Goal: Task Accomplishment & Management: Use online tool/utility

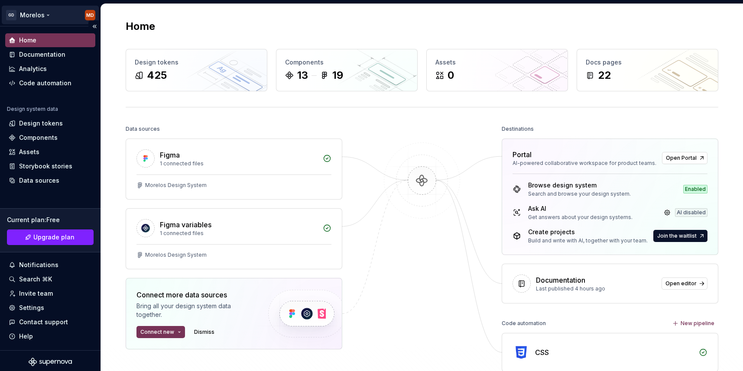
click at [36, 7] on html "GD [PERSON_NAME] MD Home Documentation Analytics Code automation Design system …" at bounding box center [371, 185] width 743 height 371
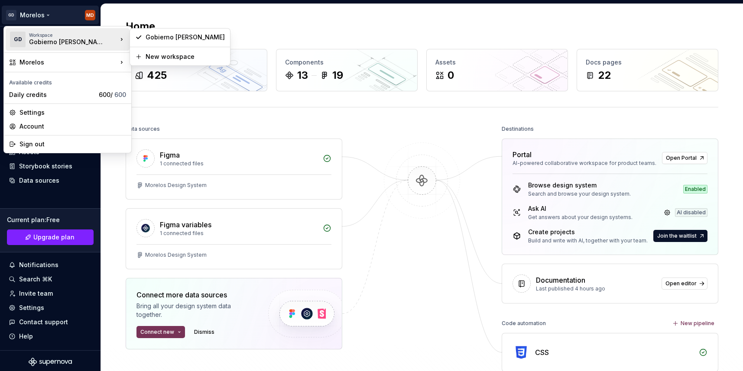
click at [400, 165] on html "GD [PERSON_NAME] MD Home Documentation Analytics Code automation Design system …" at bounding box center [371, 185] width 743 height 371
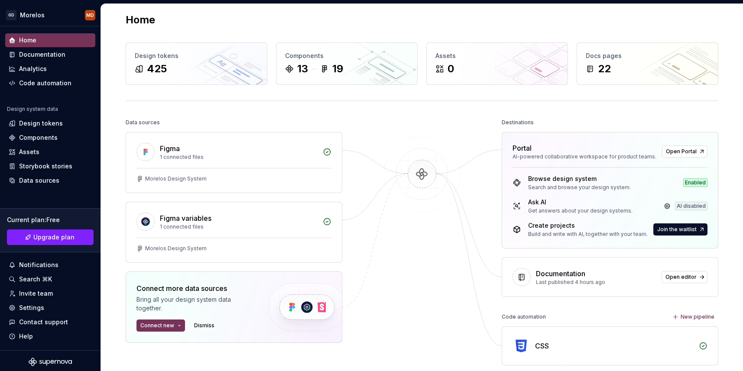
scroll to position [11, 0]
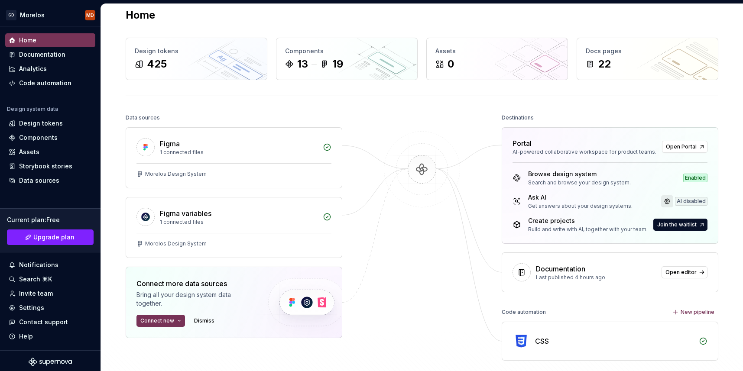
click at [666, 197] on link at bounding box center [667, 201] width 12 height 12
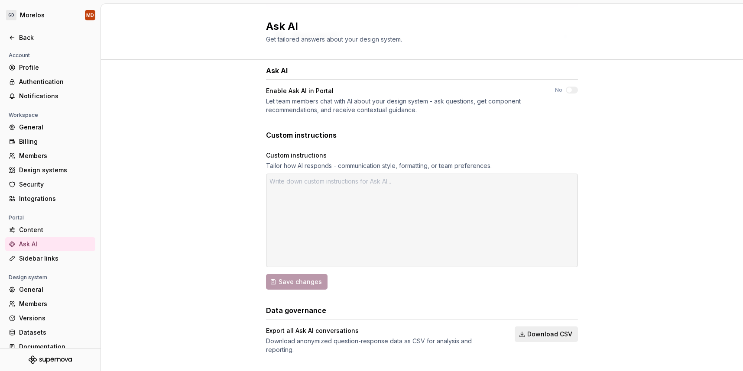
scroll to position [130, 0]
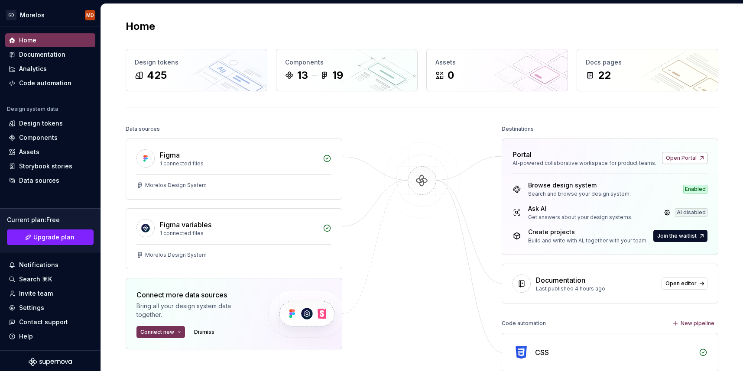
click at [685, 159] on span "Open Portal" at bounding box center [681, 158] width 31 height 7
click at [36, 290] on div "Invite team" at bounding box center [36, 294] width 34 height 9
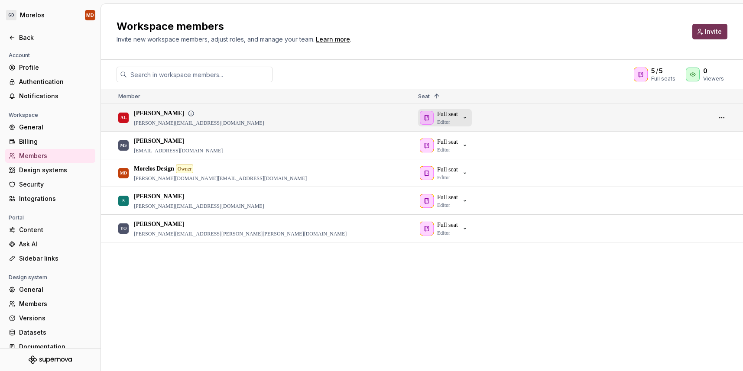
click at [469, 122] on div "Full seat Editor" at bounding box center [444, 118] width 49 height 16
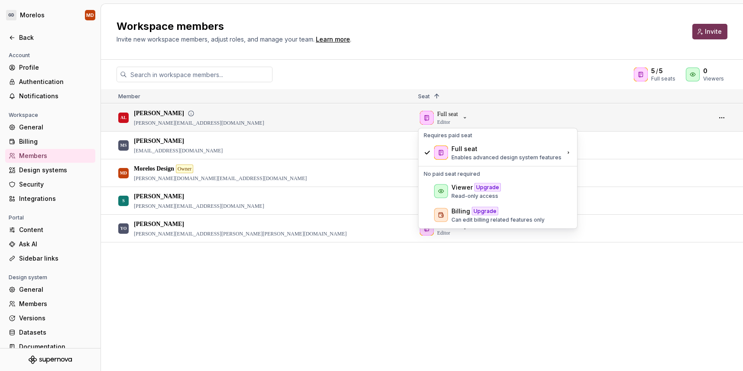
click at [595, 115] on div "Full seat Editor" at bounding box center [561, 117] width 286 height 26
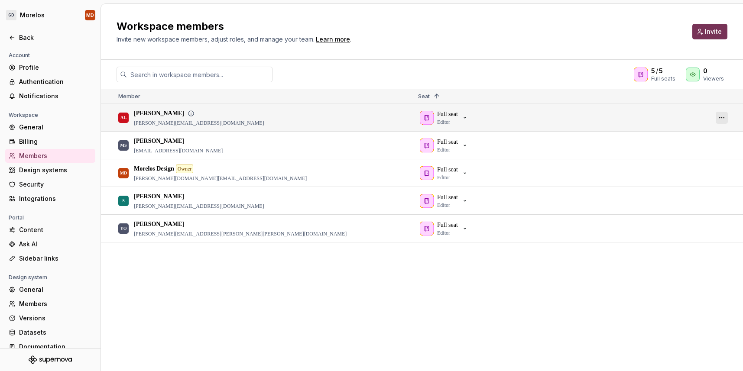
click at [724, 117] on button "button" at bounding box center [722, 118] width 12 height 12
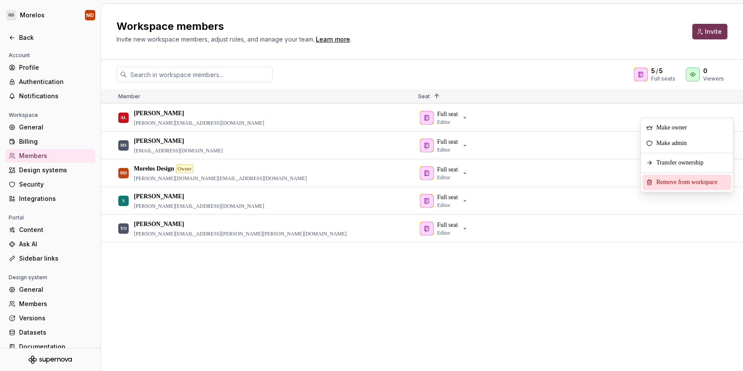
click at [684, 177] on span "Remove from workspace" at bounding box center [689, 183] width 72 height 16
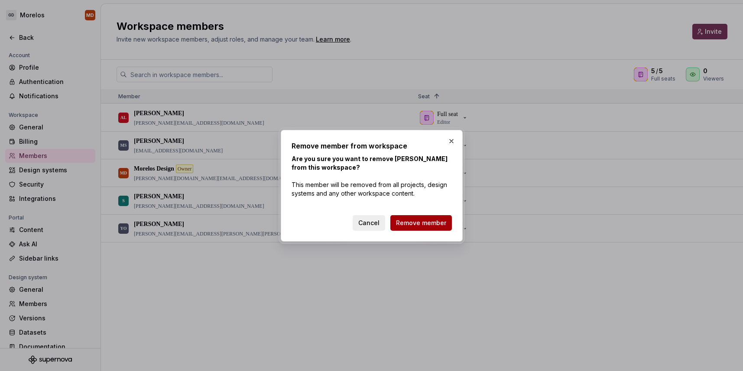
click at [445, 221] on span "Remove member" at bounding box center [421, 223] width 50 height 9
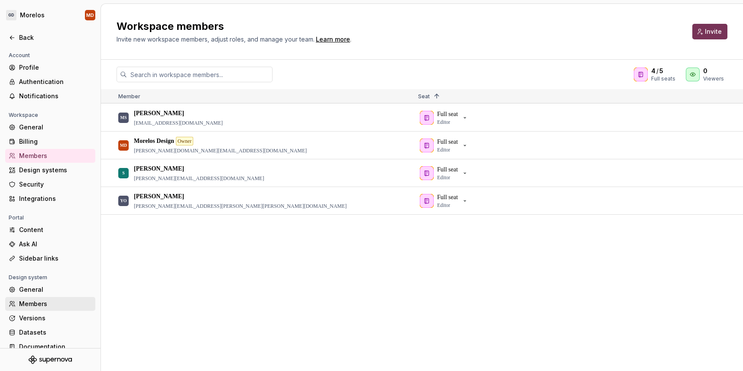
scroll to position [10, 0]
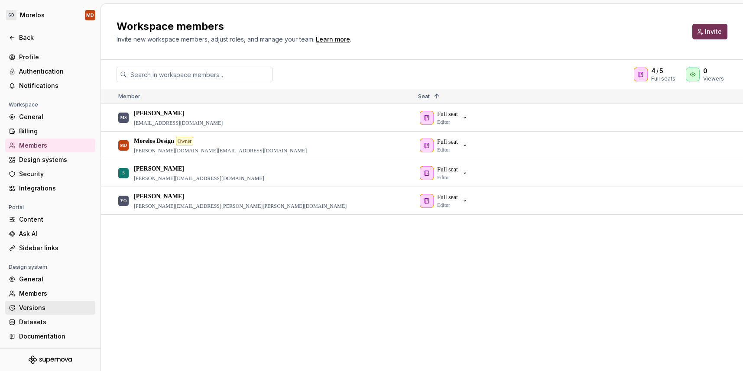
click at [52, 310] on div "Versions" at bounding box center [55, 308] width 73 height 9
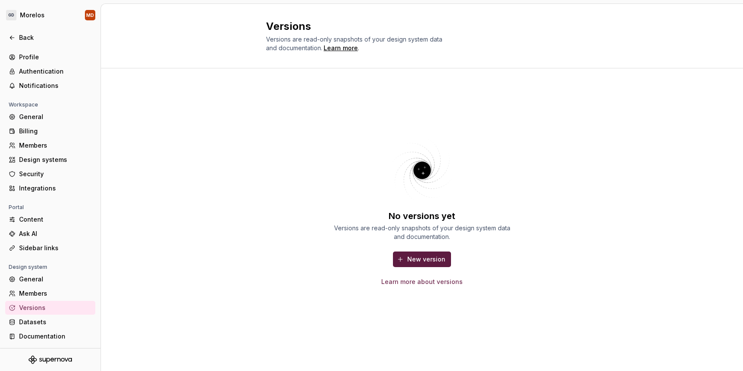
click at [435, 256] on span "New version" at bounding box center [426, 259] width 38 height 9
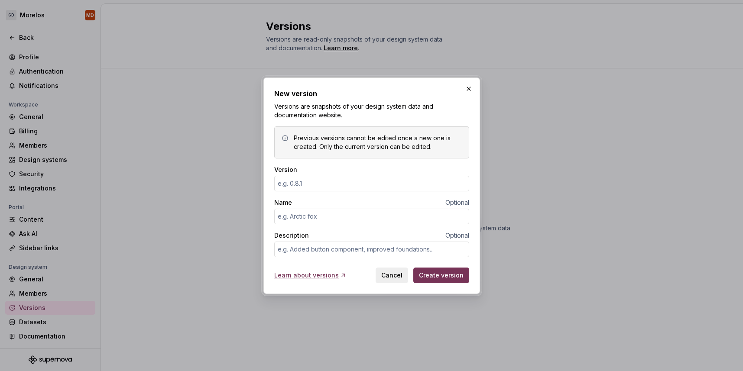
type textarea "*"
type input "0"
type textarea "*"
type input "1.0"
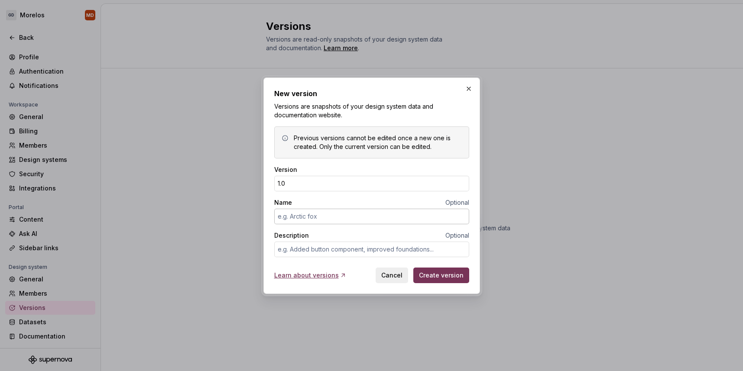
click at [381, 218] on input "Name" at bounding box center [371, 217] width 195 height 16
type textarea "*"
type input "[PERSON_NAME] Beta"
type textarea "*"
click at [348, 184] on input "1.0" at bounding box center [371, 184] width 195 height 16
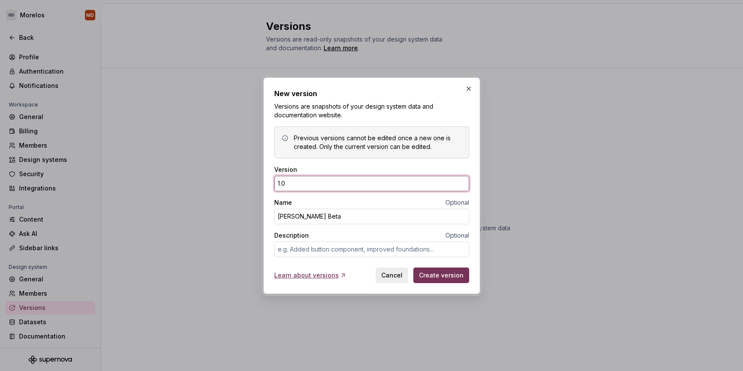
click at [348, 184] on input "1.0" at bounding box center [371, 184] width 195 height 16
type input "Beta"
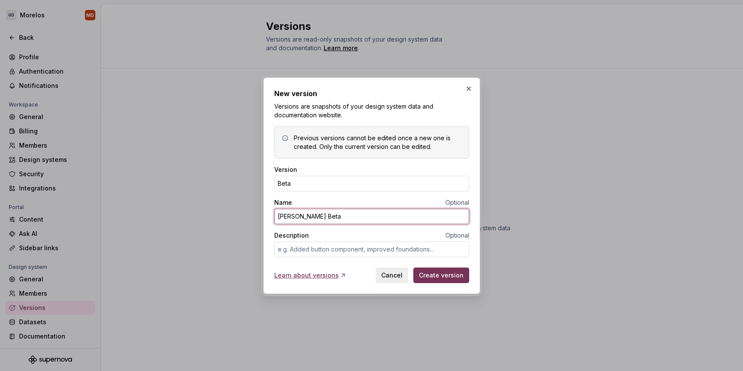
click at [320, 218] on input "[PERSON_NAME] Beta" at bounding box center [371, 217] width 195 height 16
type input "[PERSON_NAME] Beta"
click at [280, 181] on input "Beta" at bounding box center [371, 184] width 195 height 16
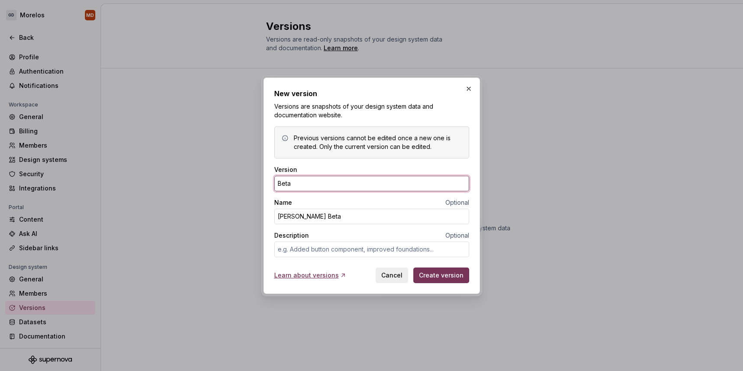
click at [280, 181] on input "Beta" at bounding box center [371, 184] width 195 height 16
click at [287, 182] on input "Beta" at bounding box center [371, 184] width 195 height 16
type input "1.0"
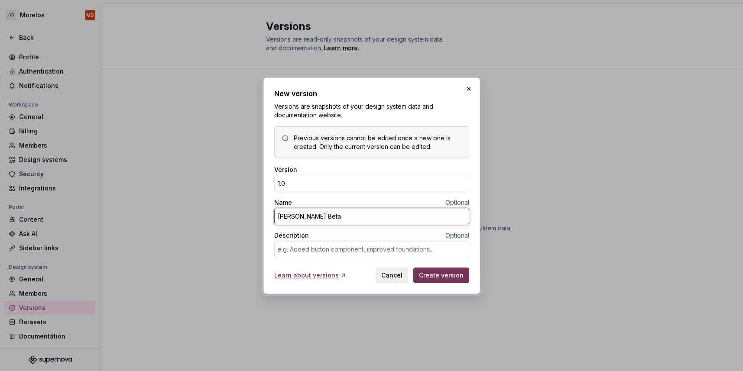
click at [305, 215] on input "[PERSON_NAME] Beta" at bounding box center [371, 217] width 195 height 16
type textarea "*"
type input "[PERSON_NAME] First Release"
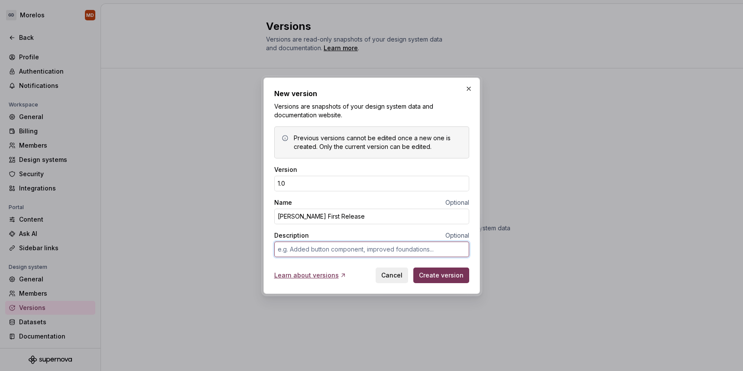
click at [309, 250] on textarea "Description" at bounding box center [371, 250] width 195 height 16
type textarea "*"
type textarea "P"
type textarea "*"
type textarea "Pr"
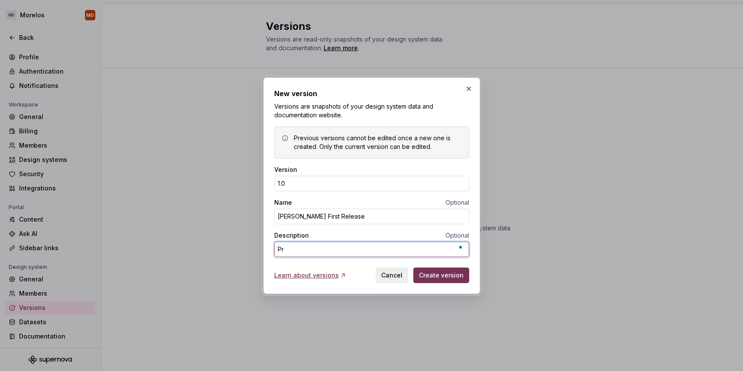
type textarea "*"
type textarea "P"
type textarea "*"
type textarea "P"
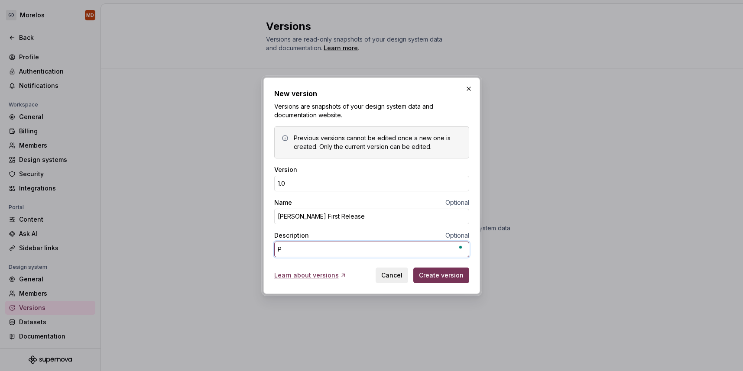
type textarea "*"
type textarea "Pr"
type textarea "*"
type textarea "Pri"
type textarea "*"
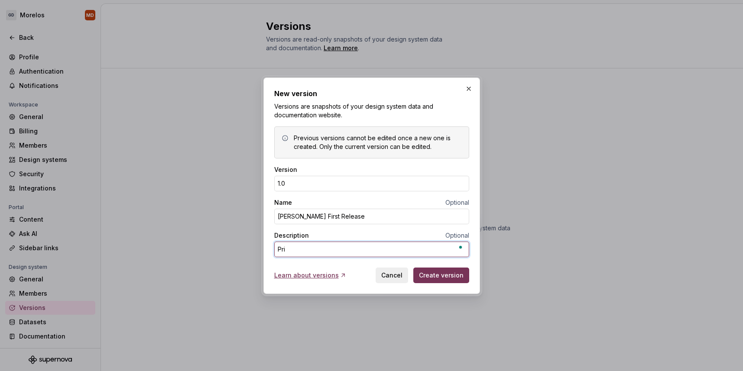
type textarea "Prim"
type textarea "*"
type textarea "Prime"
type textarea "*"
type textarea "Primer"
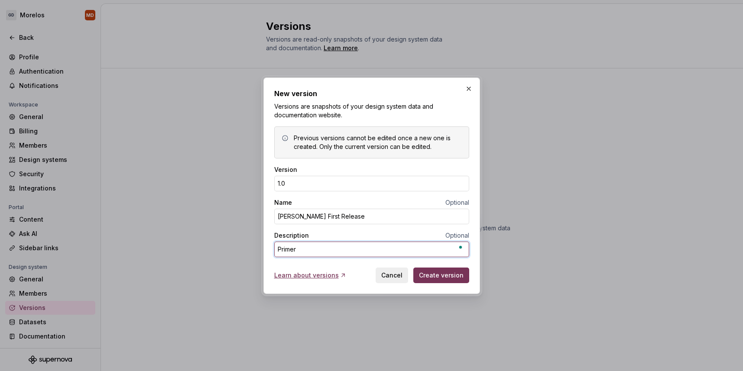
type textarea "*"
type textarea "Primera"
type textarea "*"
type textarea "Primera"
type textarea "*"
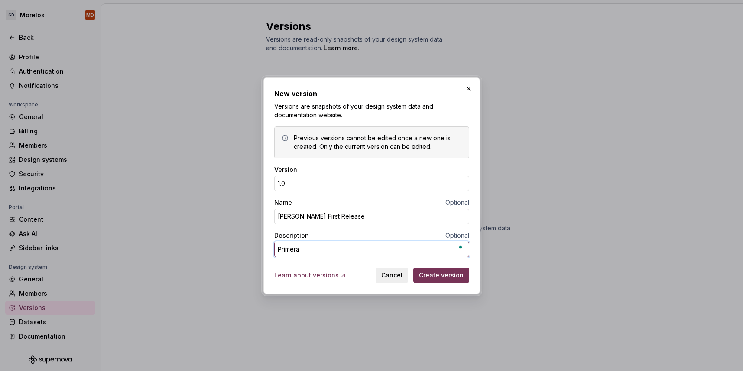
type textarea "Primera d"
type textarea "*"
type textarea "Primera do"
type textarea "*"
type textarea "Primera doc"
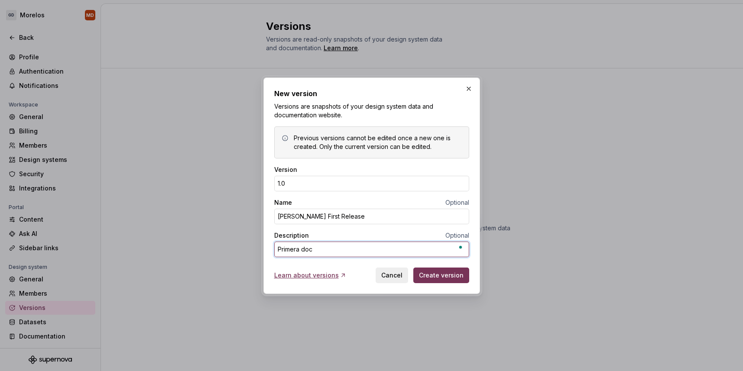
type textarea "*"
type textarea "Primera docu"
type textarea "*"
type textarea "Primera docum"
type textarea "*"
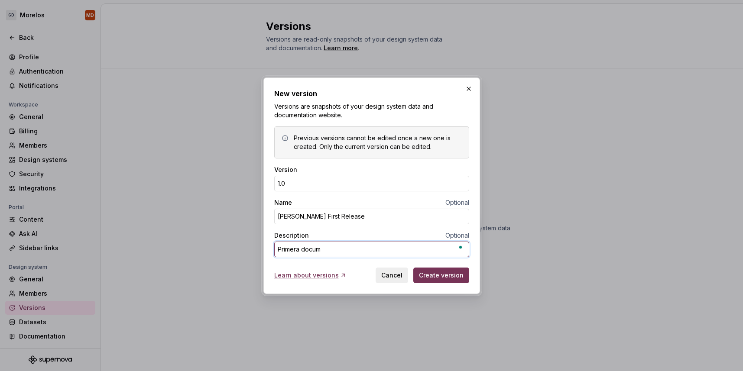
type textarea "Primera docume"
type textarea "*"
type textarea "Primera documen"
type textarea "*"
type textarea "Primera document"
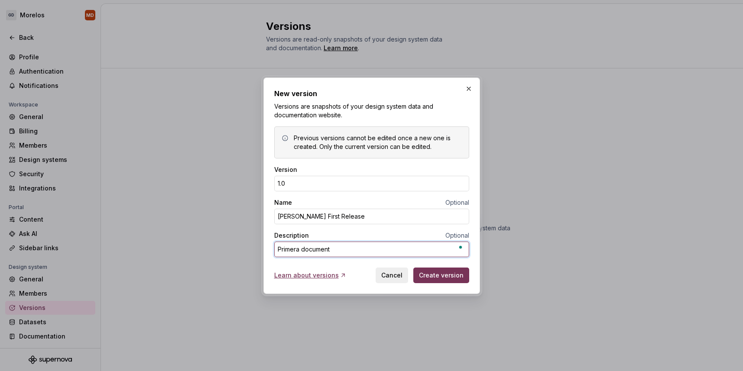
type textarea "*"
type textarea "Primera documenta"
type textarea "*"
type textarea "Primera documentac"
type textarea "*"
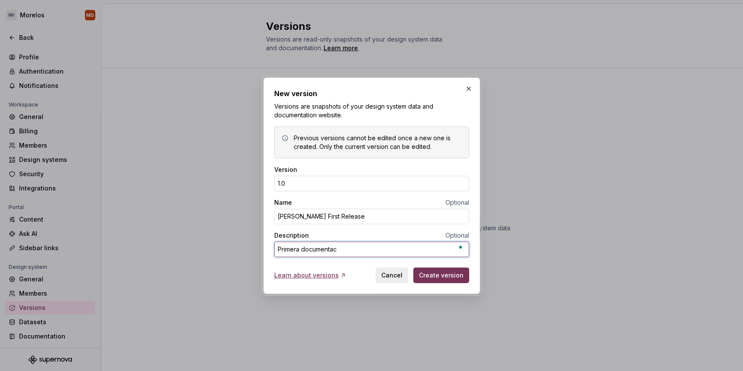
type textarea "Primera documentaci"
type textarea "*"
type textarea "Primera documentaci´"
type textarea "*"
type textarea "Primera documentació"
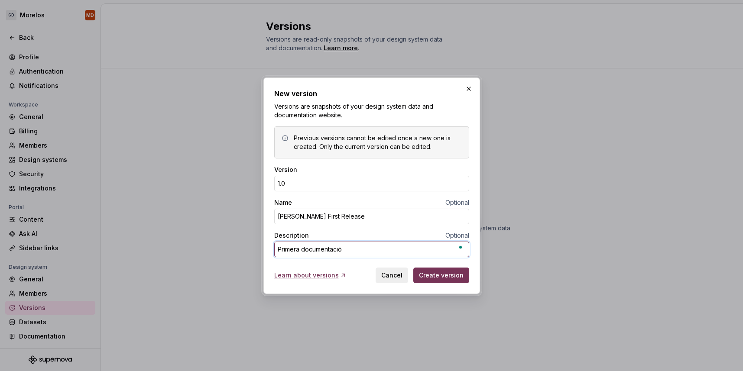
type textarea "*"
type textarea "Primera documentación"
type textarea "*"
type textarea "Primera documentación"
type textarea "*"
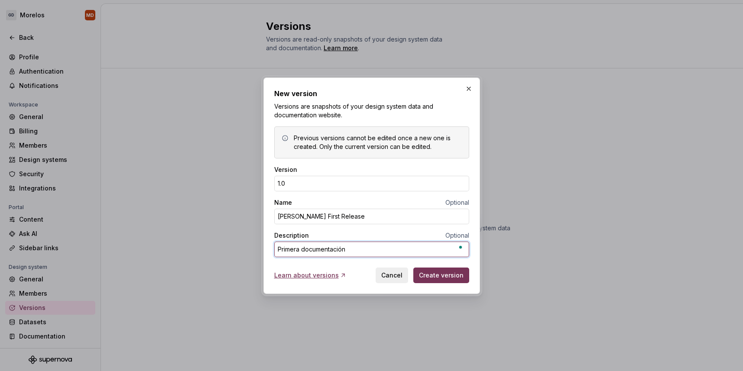
type textarea "Primera documentación e"
type textarea "*"
type textarea "Primera documentación en"
type textarea "*"
type textarea "Primera documentación ent"
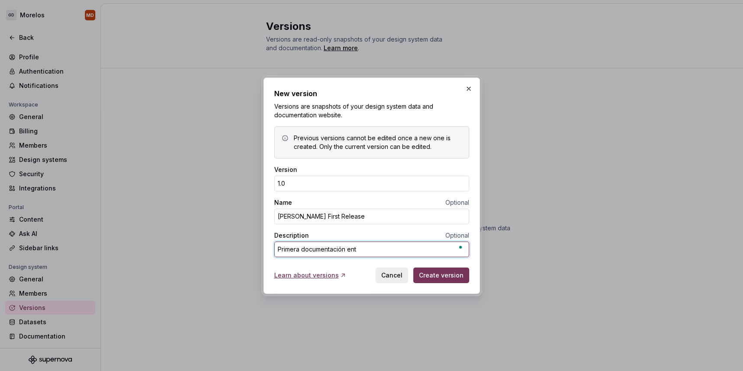
type textarea "*"
type textarea "Primera documentación entr"
type textarea "*"
type textarea "Primera documentación entre"
type textarea "*"
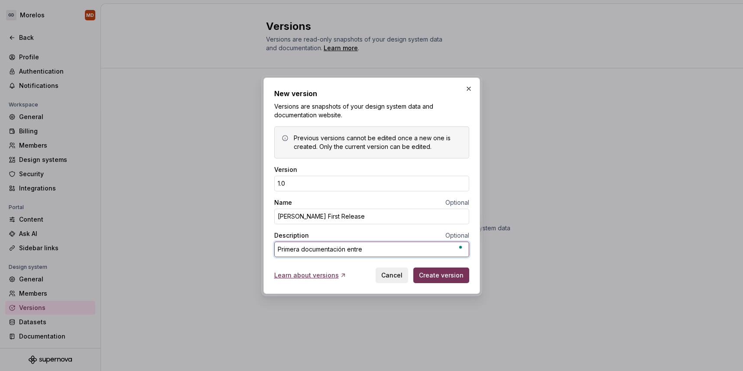
type textarea "Primera documentación entreg"
type textarea "*"
type textarea "Primera documentación entrega"
type textarea "*"
type textarea "Primera documentación entregad"
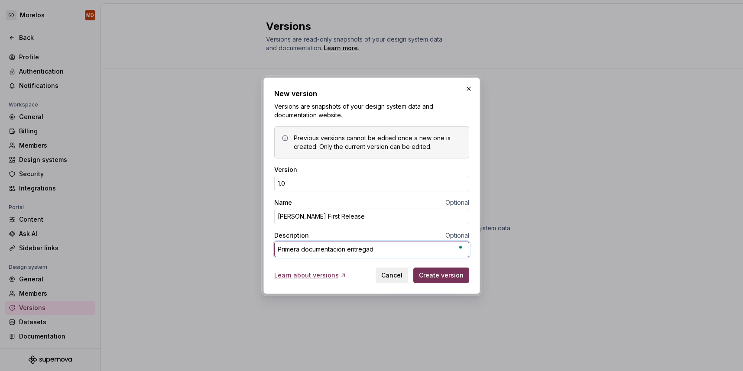
type textarea "*"
type textarea "Primera documentación entregada"
type textarea "*"
type textarea "Primera documentación entregada"
type textarea "*"
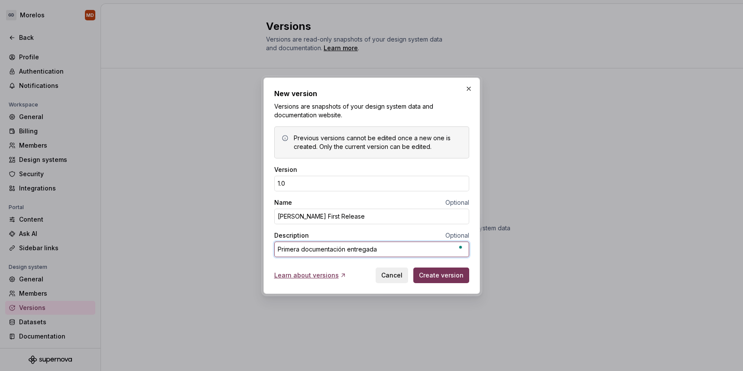
type textarea "Primera documentación entregada p"
type textarea "*"
type textarea "Primera documentación entregada po"
type textarea "*"
type textarea "Primera documentación entregada por"
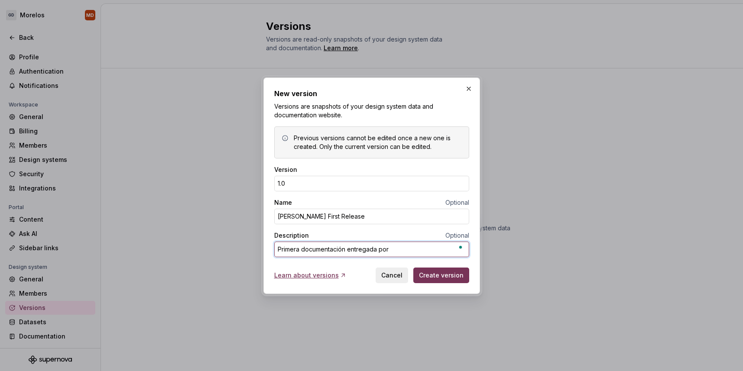
type textarea "*"
type textarea "Primera documentación entregada por"
type textarea "*"
type textarea "Primera documentación entregada por F"
type textarea "*"
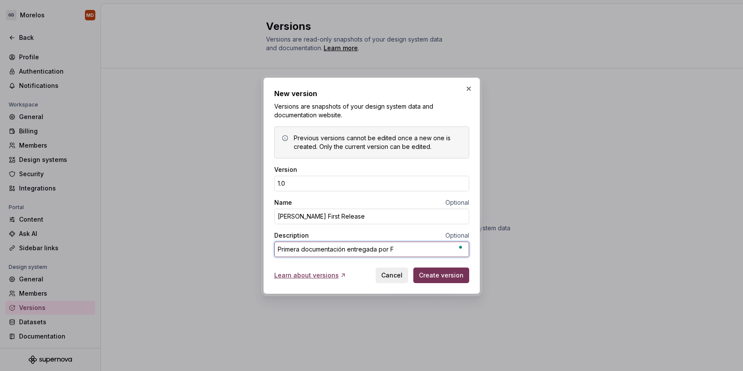
type textarea "Primera documentación entregada por FL"
type textarea "*"
type textarea "Primera documentación entregada por FLA"
type textarea "*"
type textarea "Primera documentación entregada por FLAT"
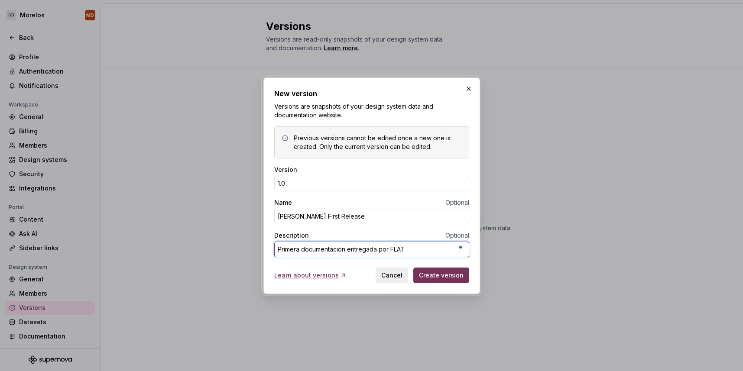
type textarea "*"
type textarea "Primera documentación entregada por FLAT2"
type textarea "*"
type textarea "Primera documentación entregada por FLAT26"
type textarea "*"
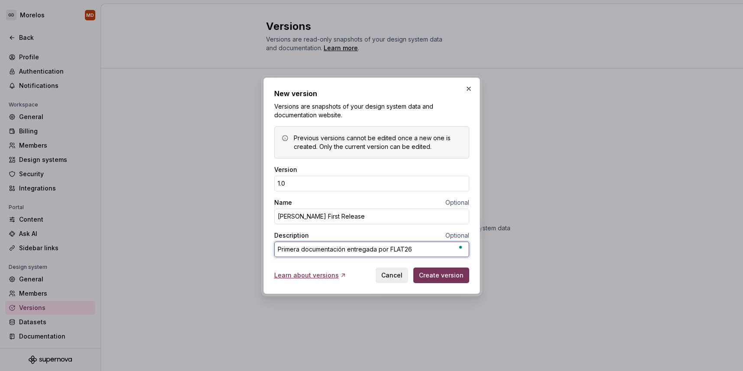
type textarea "Primera documentación entregada por FLAT26"
type textarea "*"
type textarea "Primera documentación entregada por FLAT26 S"
type textarea "*"
type textarea "Primera documentación entregada por FLAT26 St"
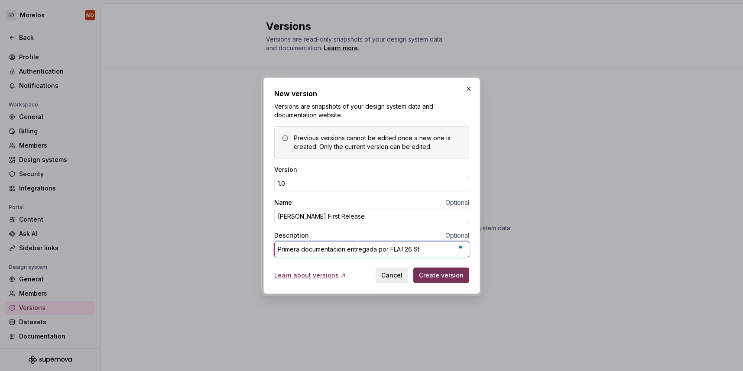
type textarea "*"
type textarea "Primera documentación entregada por FLAT26 Stu"
type textarea "*"
type textarea "Primera documentación entregada por FLAT26 Stud"
type textarea "*"
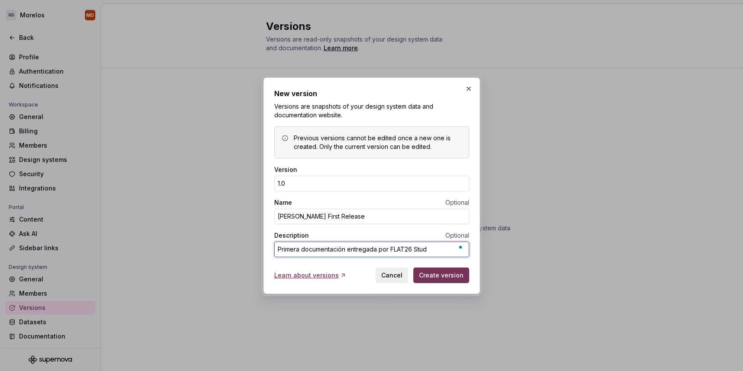
type textarea "Primera documentación entregada por FLAT26 Studi"
type textarea "*"
type textarea "Primera documentación entregada por FLAT26 Studio"
click at [449, 277] on span "Create version" at bounding box center [441, 275] width 45 height 9
type textarea "*"
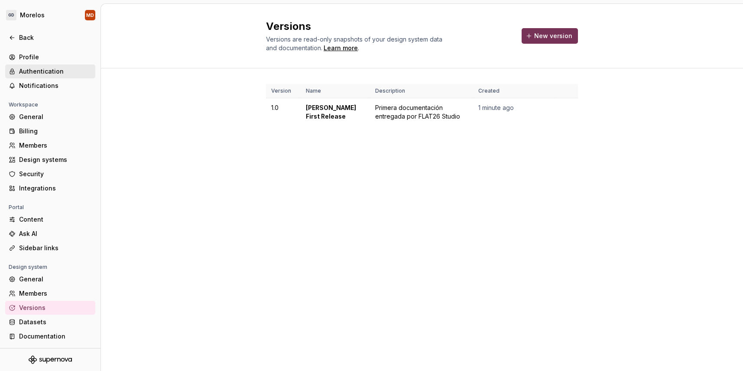
click at [50, 68] on div "Authentication" at bounding box center [55, 71] width 73 height 9
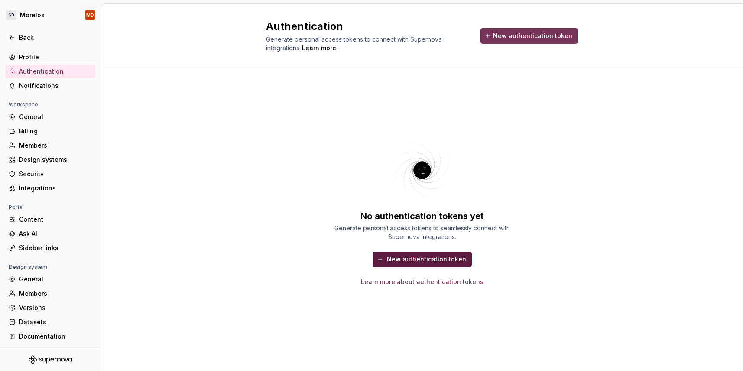
click at [424, 256] on span "New authentication token" at bounding box center [426, 259] width 79 height 9
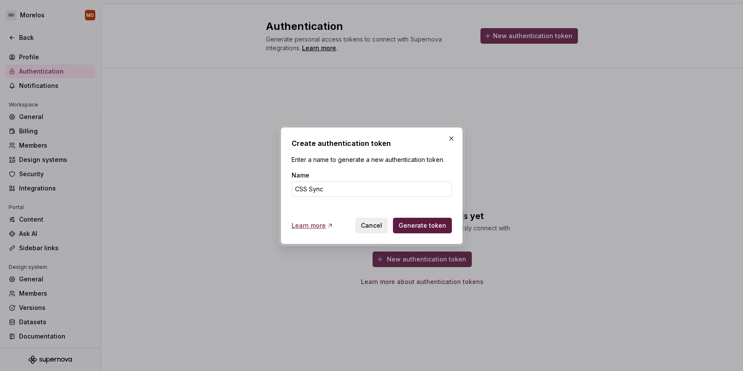
type input "CSS Sync"
click at [435, 221] on span "Generate token" at bounding box center [423, 225] width 48 height 9
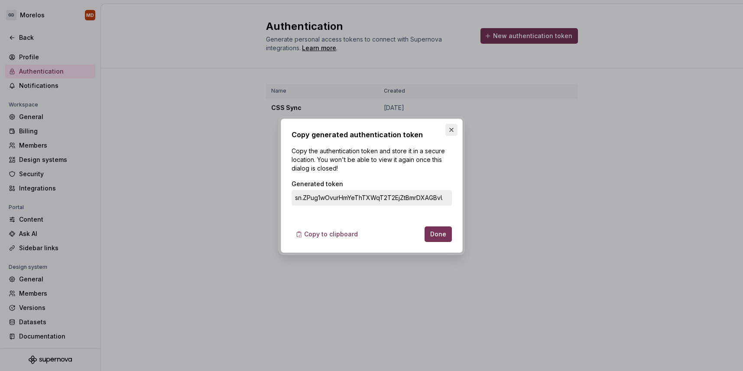
click at [452, 127] on button "button" at bounding box center [452, 130] width 12 height 12
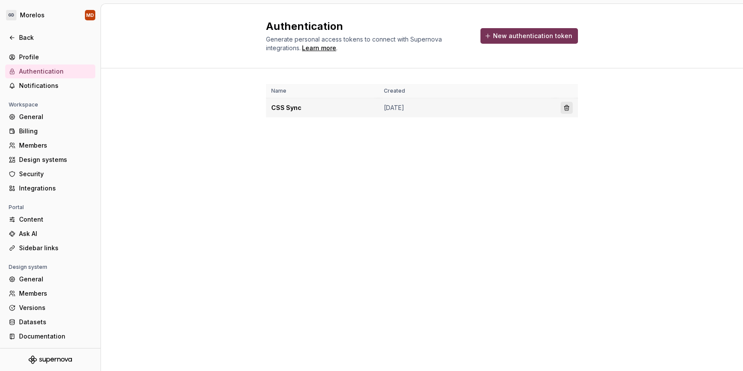
click at [567, 105] on button "button" at bounding box center [567, 108] width 12 height 12
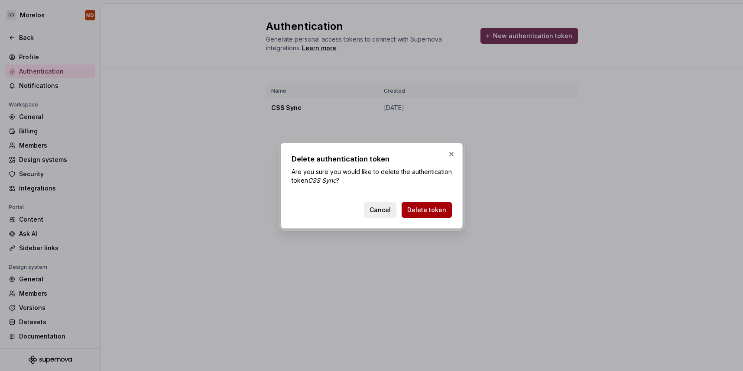
click at [432, 208] on span "Delete token" at bounding box center [426, 210] width 39 height 9
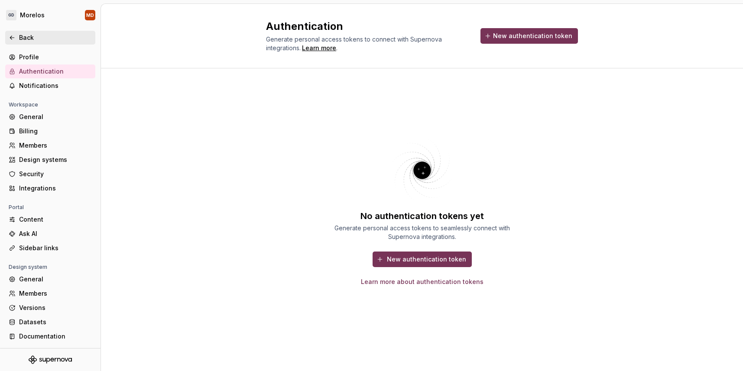
click at [27, 37] on div "Back" at bounding box center [55, 37] width 73 height 9
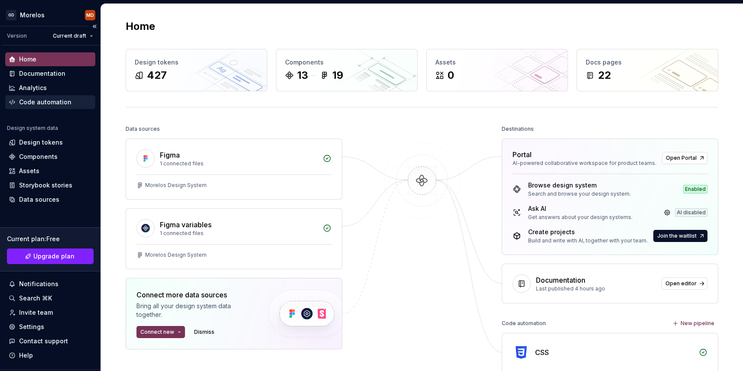
click at [58, 104] on div "Code automation" at bounding box center [45, 102] width 52 height 9
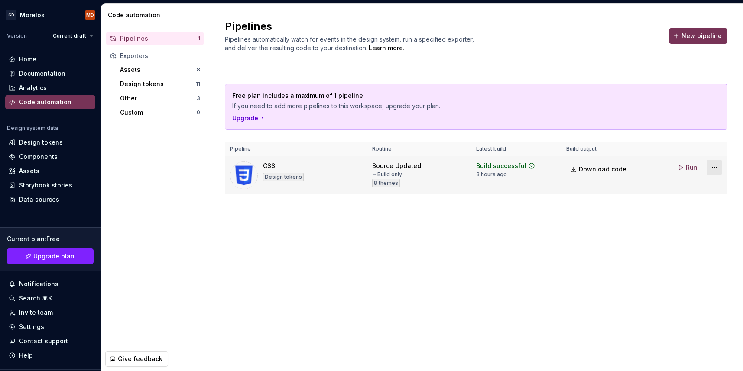
click at [713, 165] on html "GD [PERSON_NAME] MD Version Current draft Home Documentation Analytics Code aut…" at bounding box center [371, 185] width 743 height 371
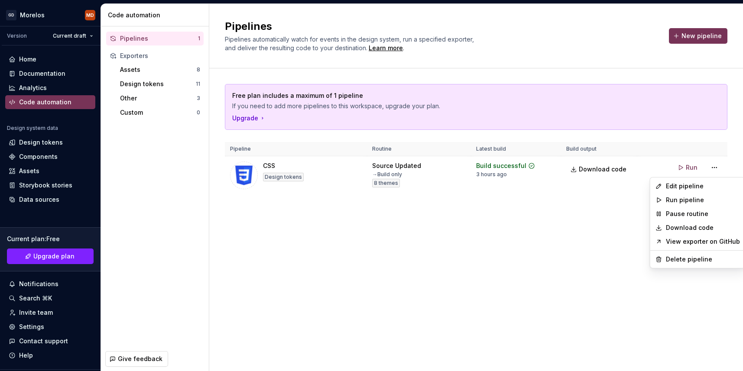
click at [515, 218] on html "GD [PERSON_NAME] MD Version Current draft Home Documentation Analytics Code aut…" at bounding box center [371, 185] width 743 height 371
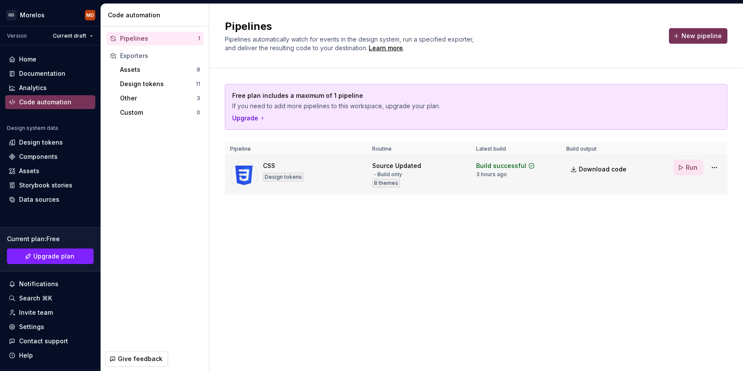
click at [693, 167] on span "Run" at bounding box center [692, 167] width 12 height 9
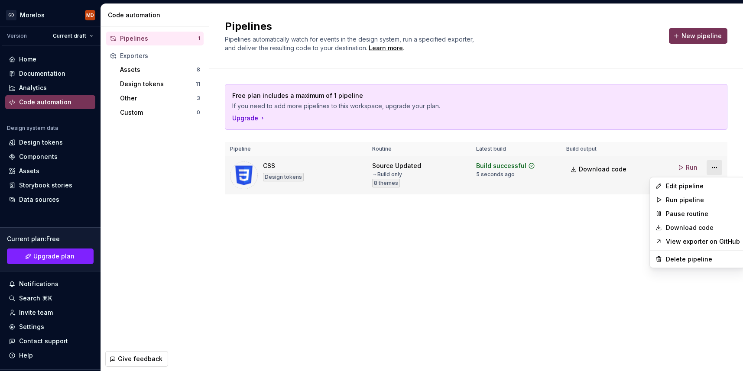
click at [716, 169] on html "GD [PERSON_NAME] MD Version Current draft Home Documentation Analytics Code aut…" at bounding box center [371, 185] width 743 height 371
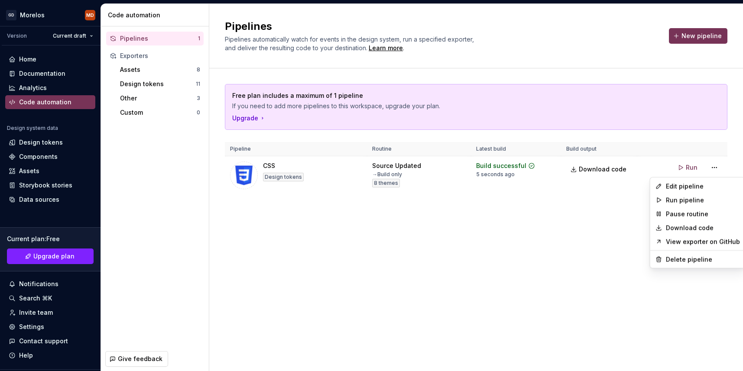
click at [413, 282] on html "GD [PERSON_NAME] MD Version Current draft Home Documentation Analytics Code aut…" at bounding box center [371, 185] width 743 height 371
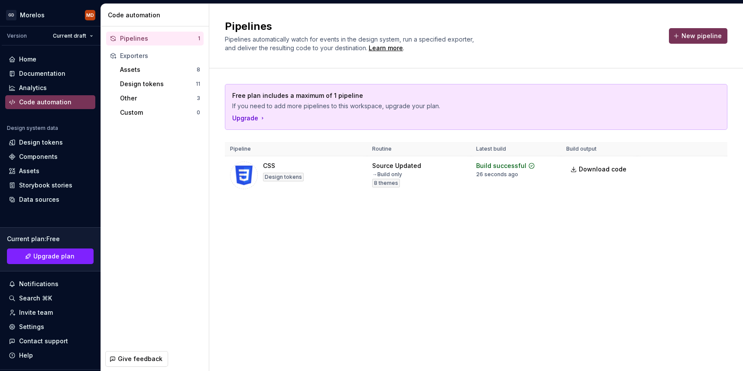
click at [318, 218] on div "Free plan includes a maximum of 1 pipeline If you need to add more pipelines to…" at bounding box center [476, 147] width 503 height 159
click at [147, 146] on div "Pipelines 1 Exporters Assets 8 Design tokens 11 Other 3 Custom 0" at bounding box center [155, 186] width 108 height 321
click at [77, 36] on html "GD [PERSON_NAME] MD Version Current draft Home Documentation Analytics Code aut…" at bounding box center [371, 185] width 743 height 371
click at [146, 164] on html "GD [PERSON_NAME] MD Version Current draft Home Documentation Analytics Code aut…" at bounding box center [371, 185] width 743 height 371
click at [155, 159] on div "Pipelines 1 Exporters Assets 8 Design tokens 11 Other 3 Custom 0" at bounding box center [155, 186] width 108 height 321
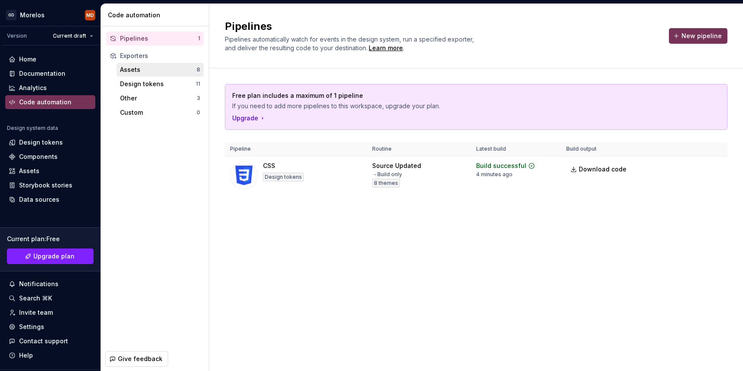
click at [159, 69] on div "Assets" at bounding box center [158, 69] width 77 height 9
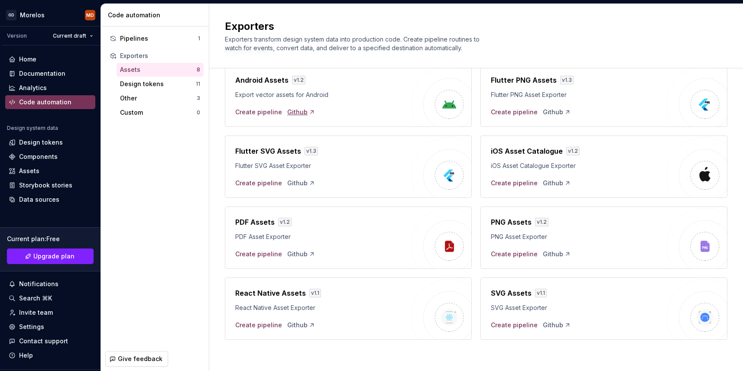
scroll to position [42, 0]
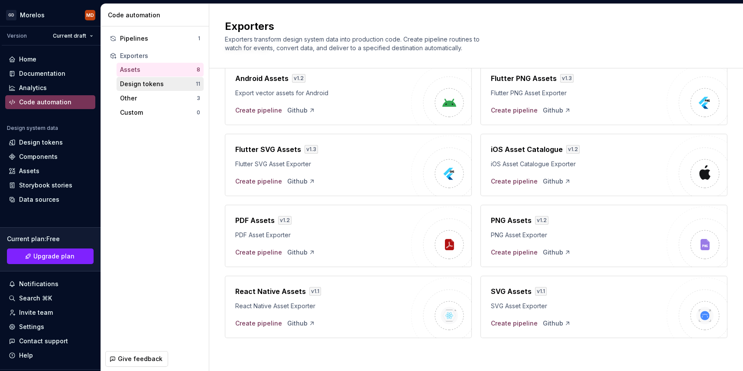
click at [167, 83] on div "Design tokens" at bounding box center [158, 84] width 76 height 9
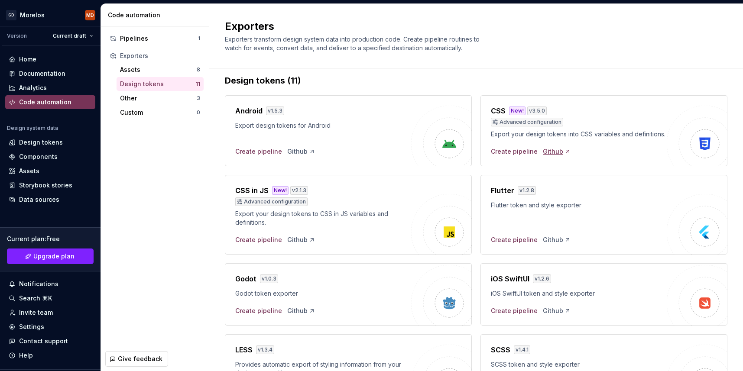
scroll to position [13, 0]
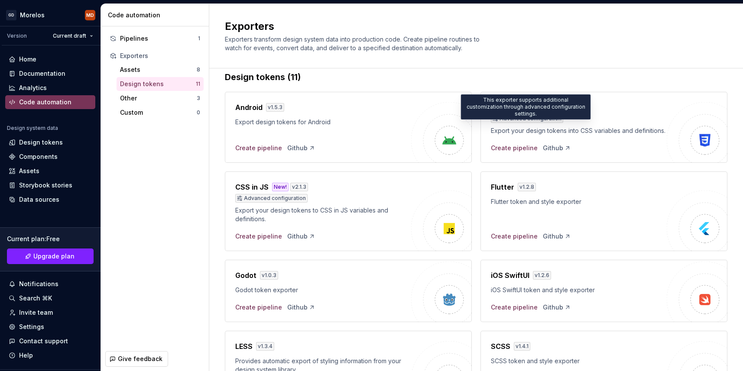
click at [546, 119] on div "Advanced configuration" at bounding box center [527, 118] width 72 height 9
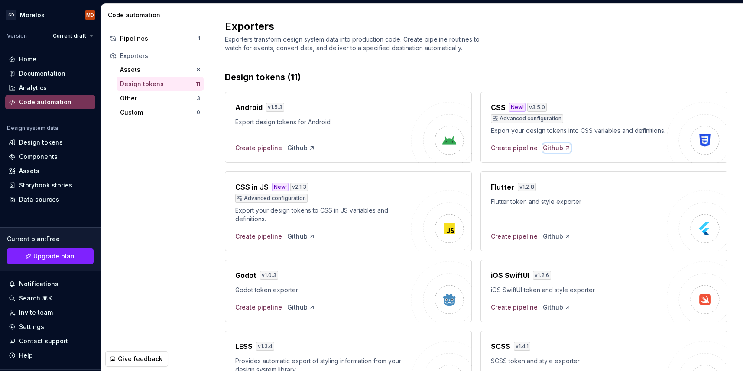
click at [554, 147] on div "Github" at bounding box center [557, 148] width 28 height 9
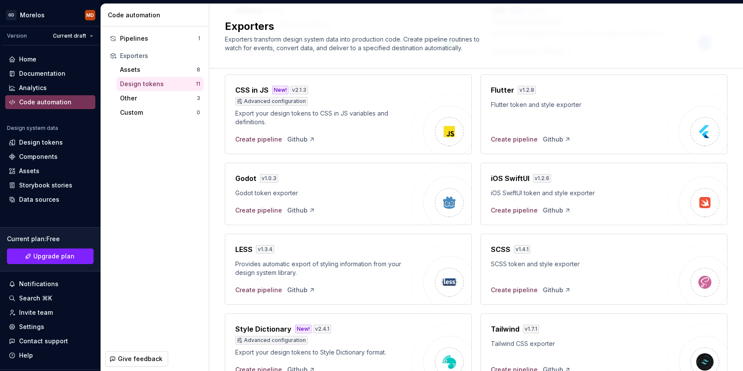
scroll to position [0, 0]
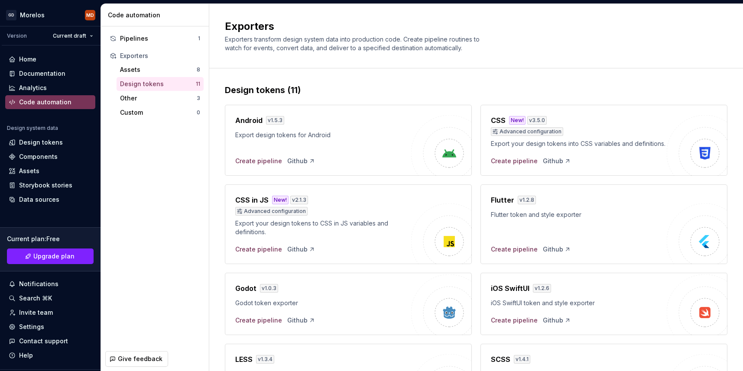
click at [615, 163] on div "Create pipeline Github" at bounding box center [579, 161] width 176 height 9
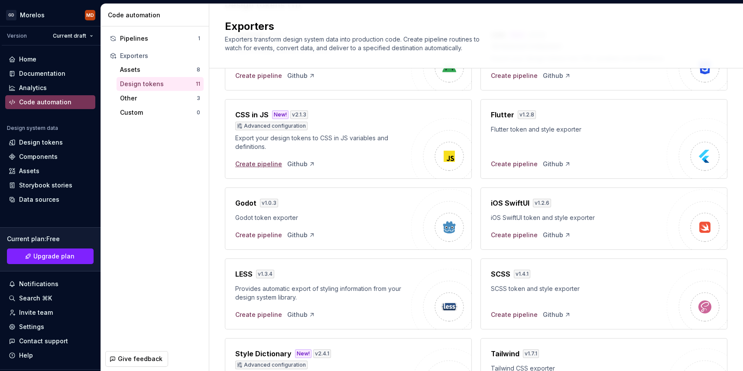
scroll to position [93, 0]
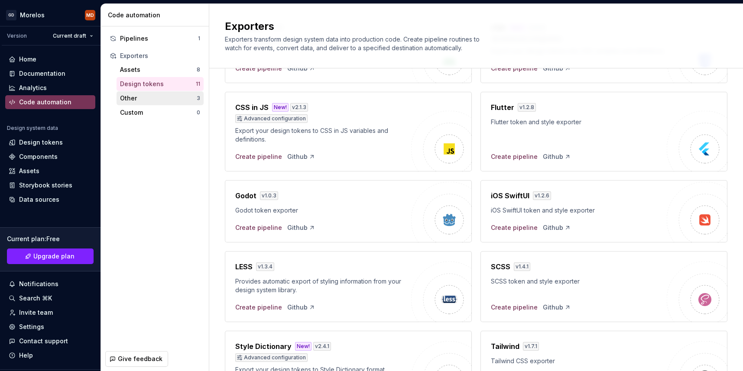
click at [162, 95] on div "Other" at bounding box center [158, 98] width 77 height 9
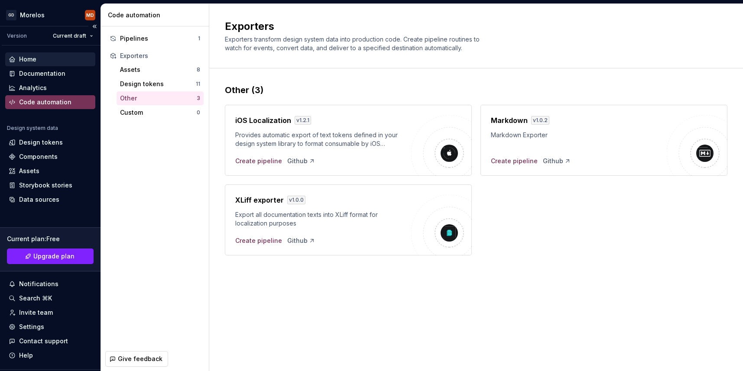
click at [48, 64] on div "Home" at bounding box center [50, 59] width 90 height 14
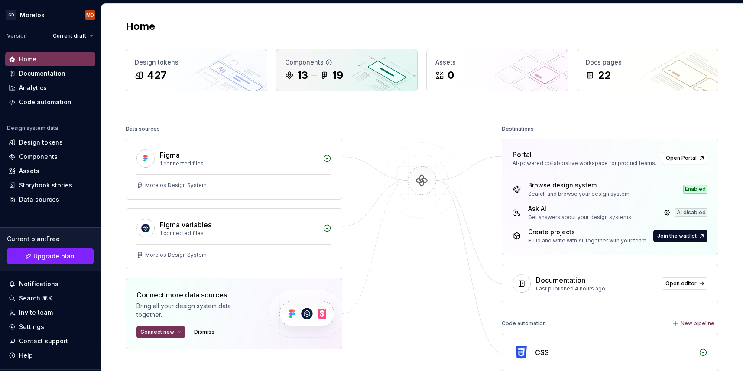
click at [336, 85] on div "Components 13 19" at bounding box center [347, 70] width 141 height 42
